Goal: Information Seeking & Learning: Learn about a topic

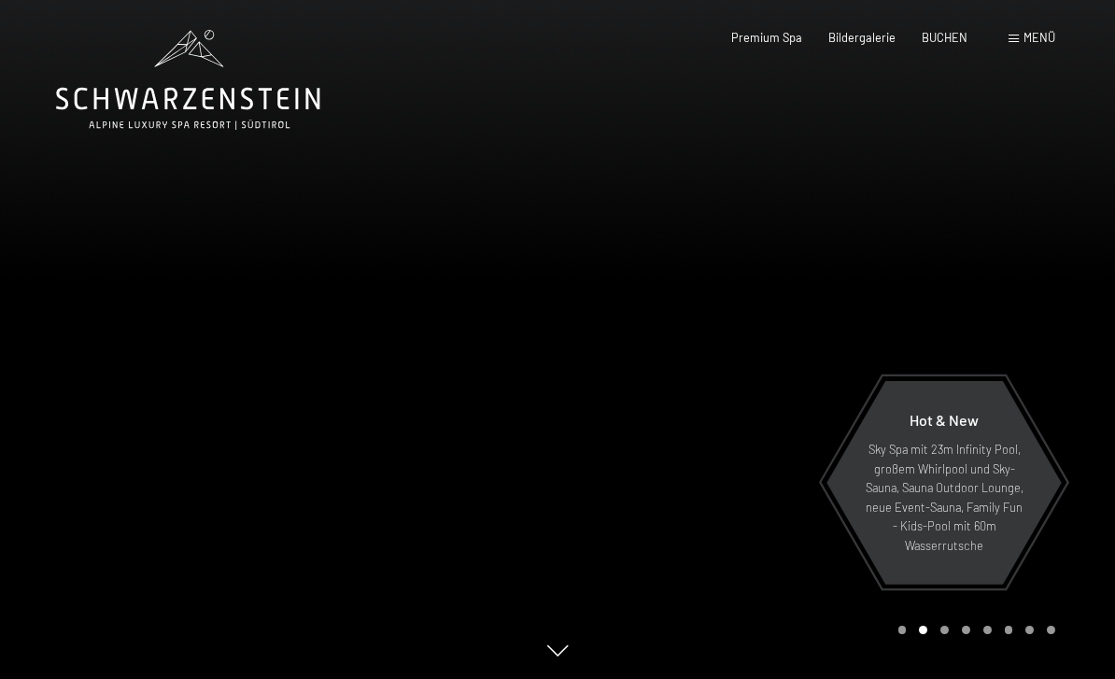
click at [878, 30] on span "Bildergalerie" at bounding box center [861, 37] width 67 height 15
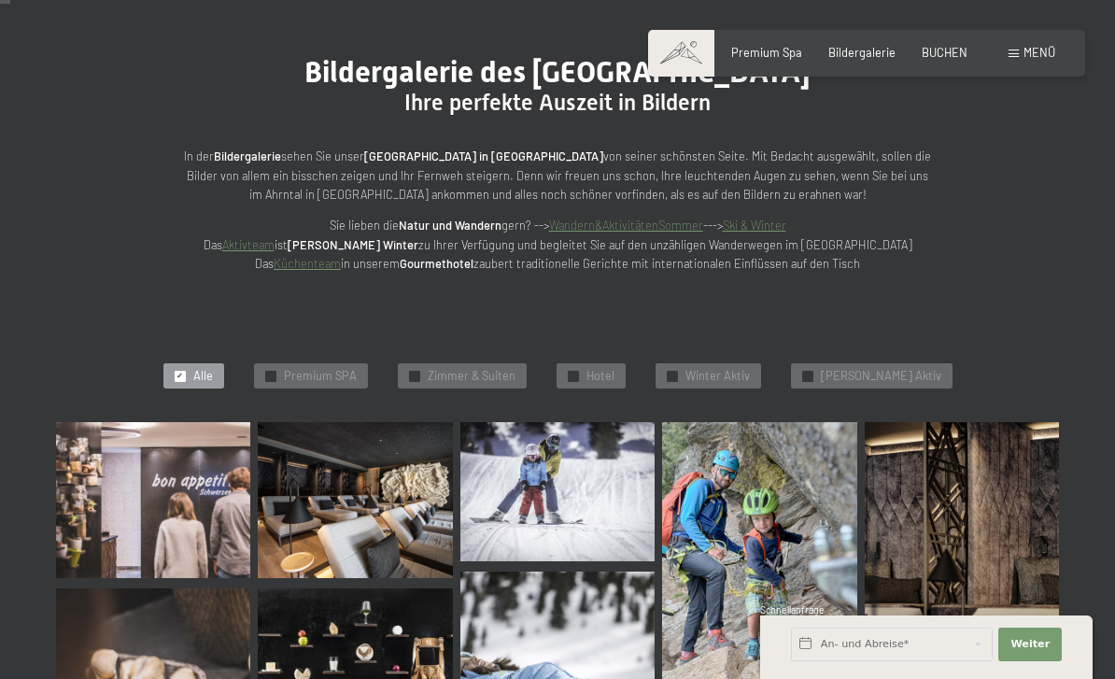
scroll to position [150, 0]
click at [122, 483] on img at bounding box center [153, 501] width 194 height 156
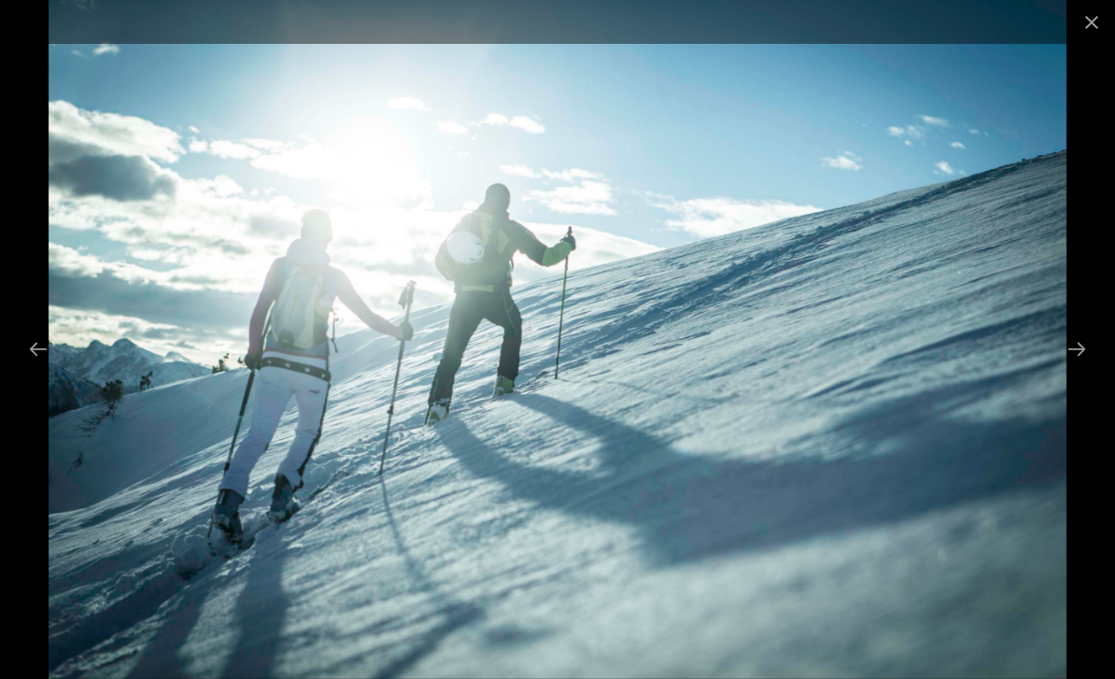
click at [1100, 34] on button "Close gallery" at bounding box center [1091, 22] width 47 height 44
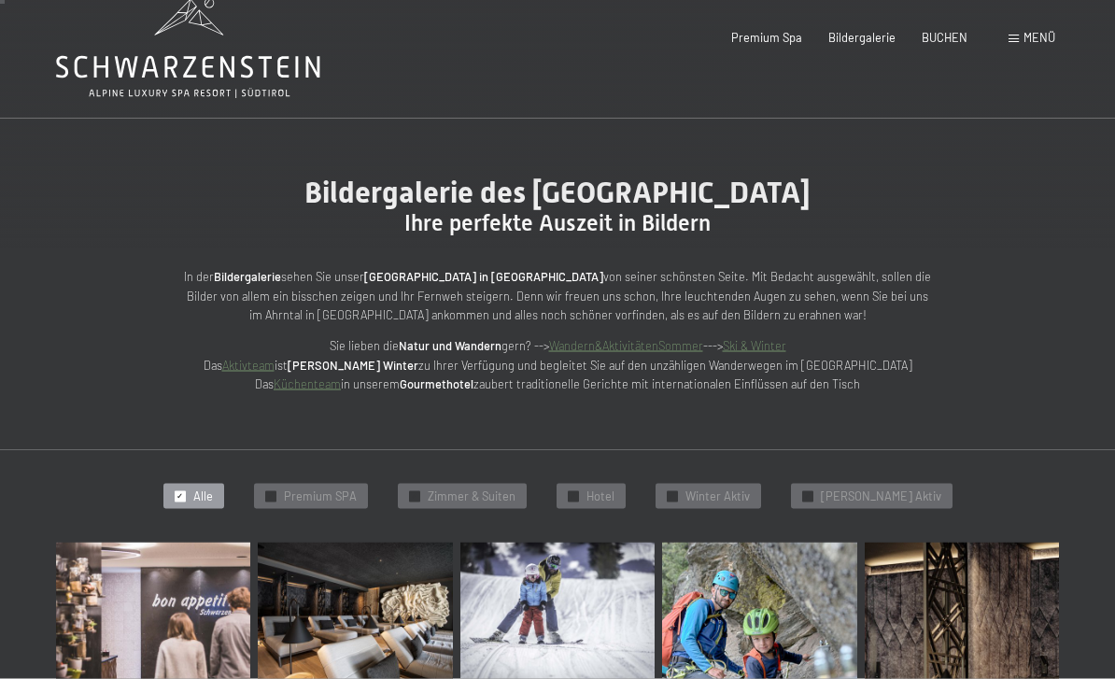
scroll to position [0, 0]
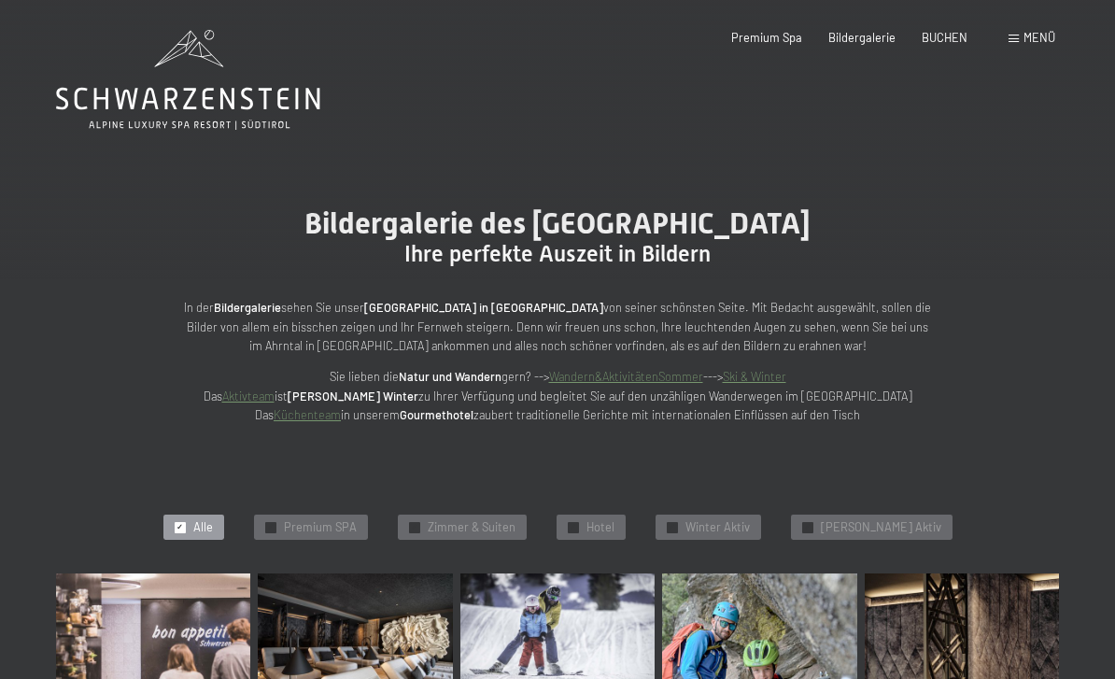
click at [157, 116] on icon at bounding box center [188, 80] width 264 height 100
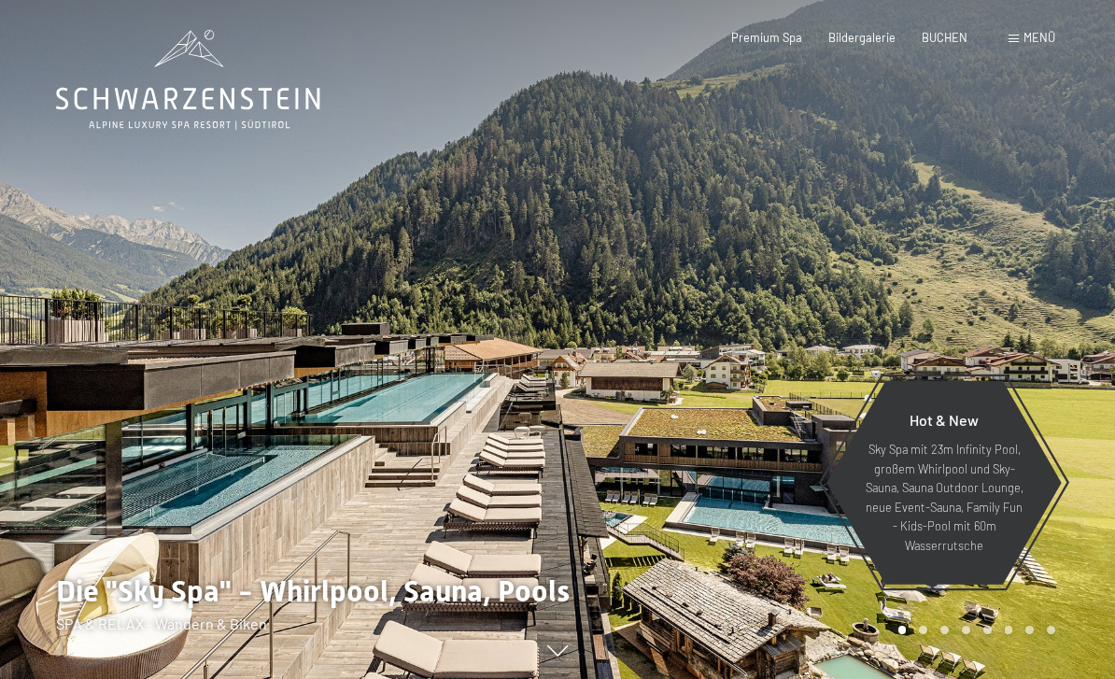
click at [1044, 41] on span "Menü" at bounding box center [1039, 37] width 32 height 15
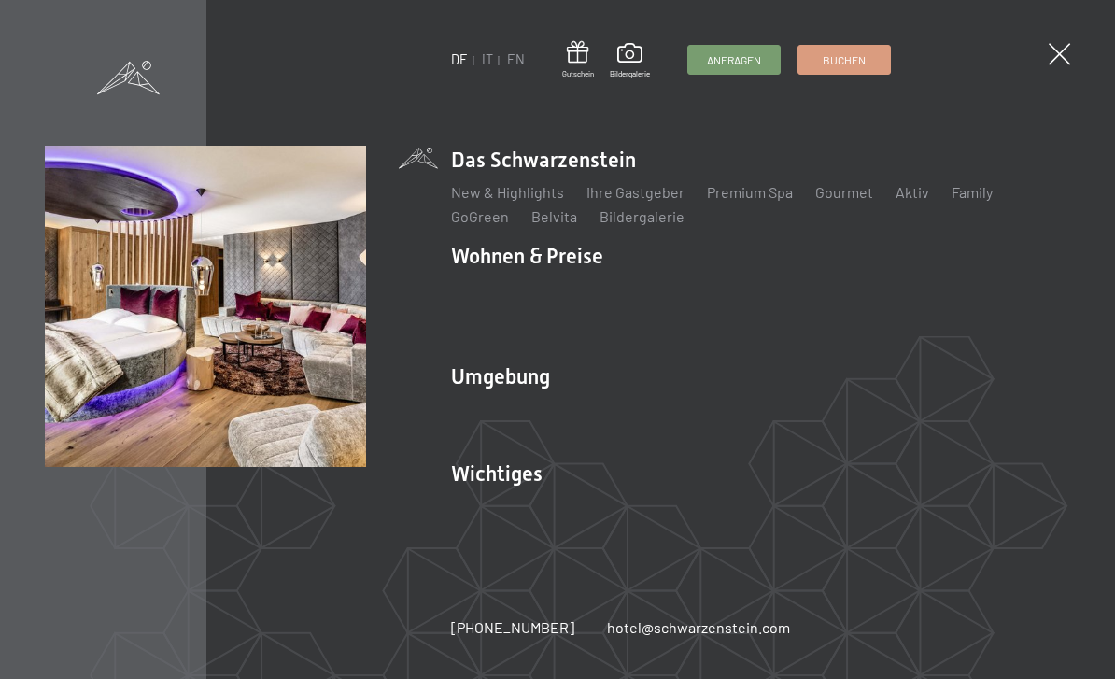
click at [625, 292] on link "Zimmer & Preise" at bounding box center [649, 289] width 108 height 18
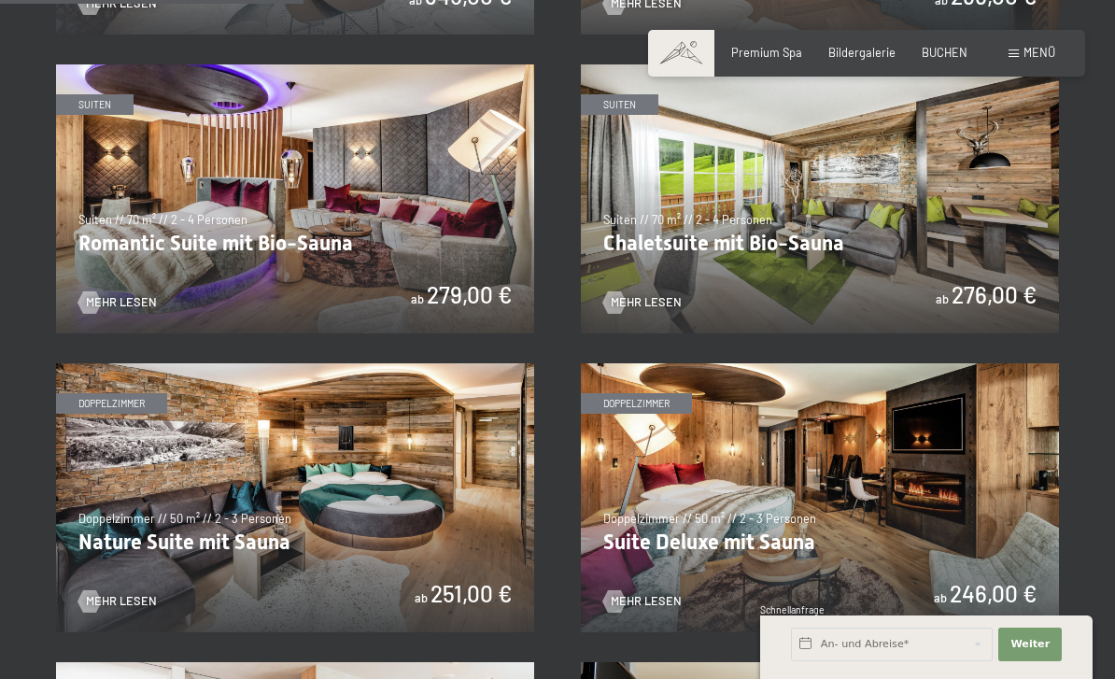
scroll to position [1230, 0]
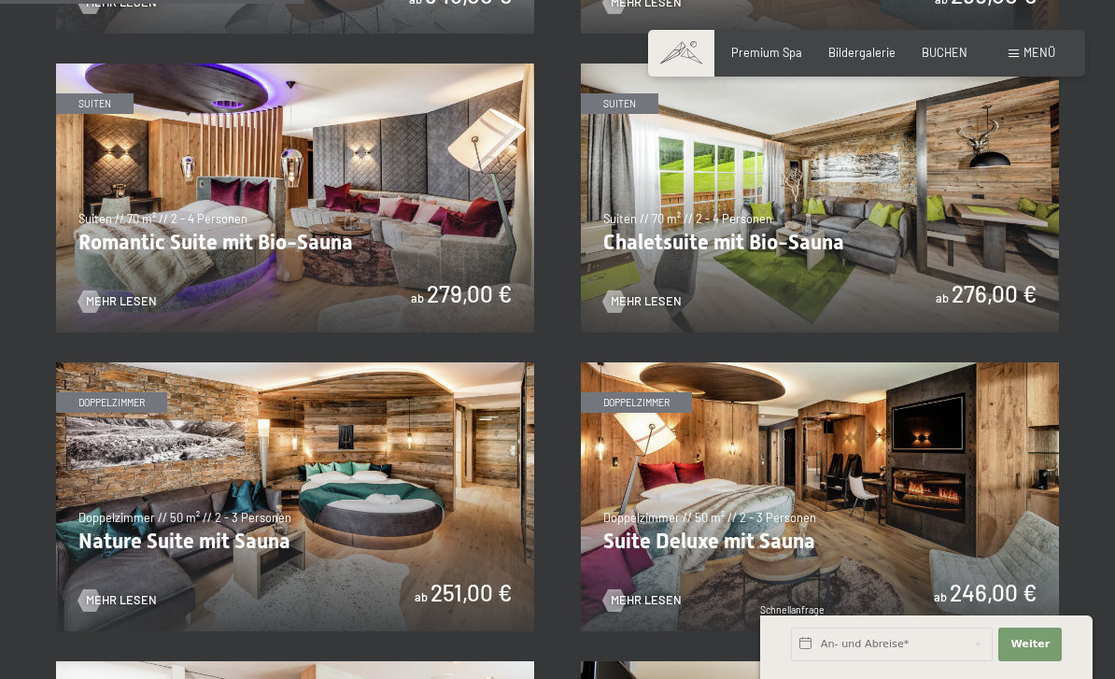
click at [984, 588] on img at bounding box center [820, 496] width 478 height 269
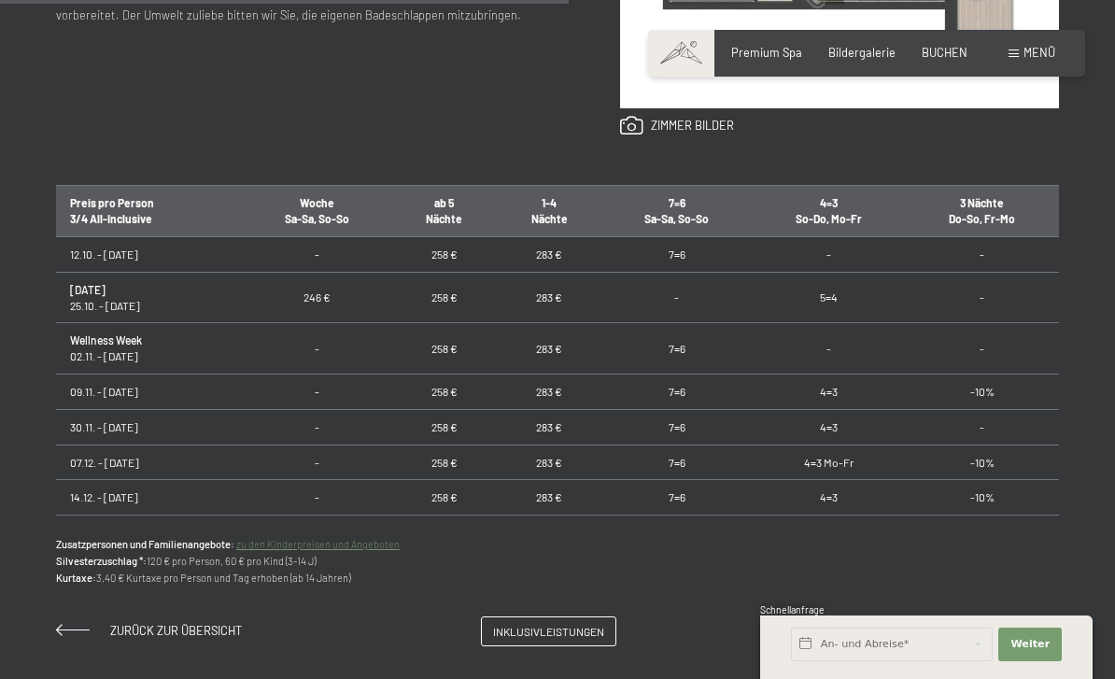
click at [157, 624] on span "Zurück zur Übersicht" at bounding box center [176, 630] width 132 height 15
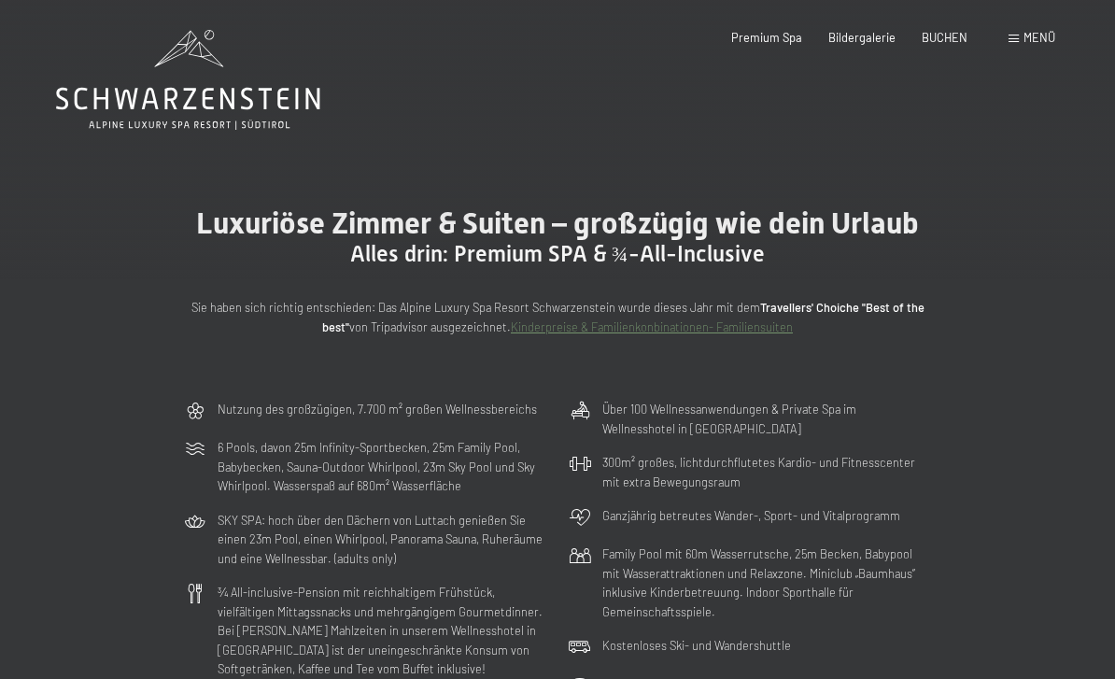
click at [131, 102] on icon at bounding box center [188, 99] width 264 height 22
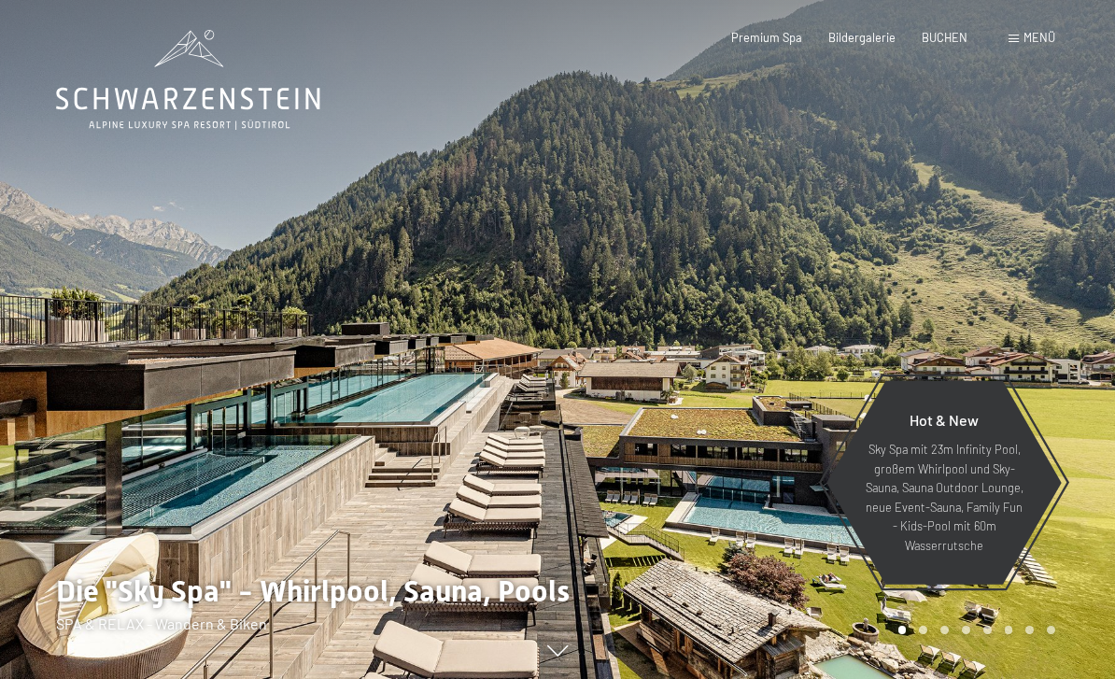
click at [1035, 30] on span "Menü" at bounding box center [1039, 37] width 32 height 15
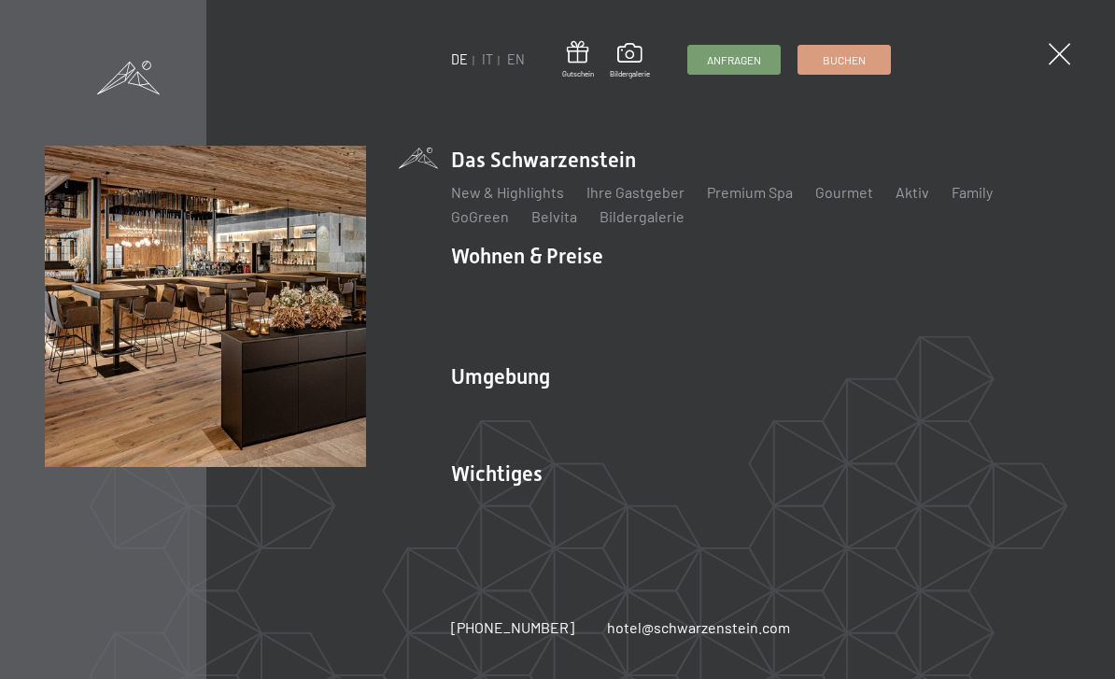
click at [846, 189] on link "Gourmet" at bounding box center [844, 192] width 58 height 18
